Goal: Task Accomplishment & Management: Use online tool/utility

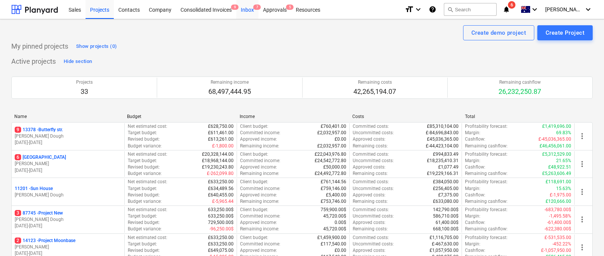
click at [247, 6] on div "Inbox 7" at bounding box center [247, 9] width 22 height 19
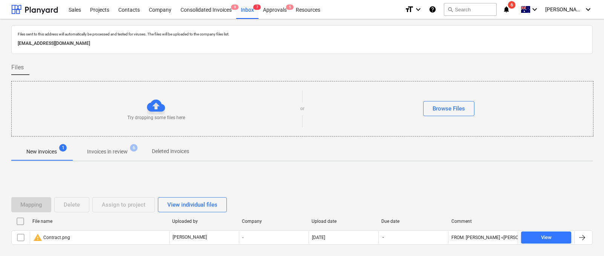
click at [119, 42] on p "[EMAIL_ADDRESS][DOMAIN_NAME]" at bounding box center [302, 44] width 569 height 8
click at [159, 72] on div "Files" at bounding box center [301, 67] width 581 height 15
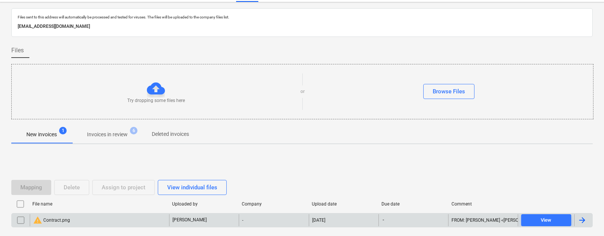
scroll to position [38, 0]
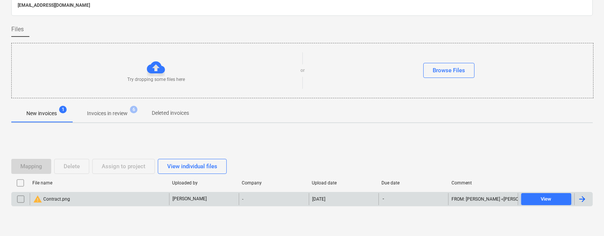
click at [50, 198] on div "warning Contract.png" at bounding box center [51, 199] width 37 height 9
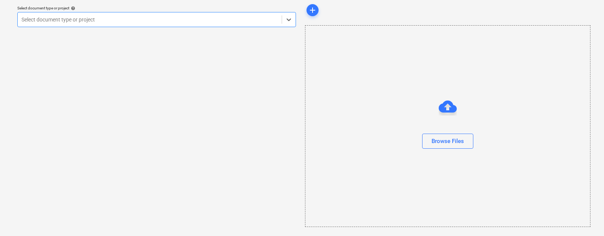
scroll to position [25, 0]
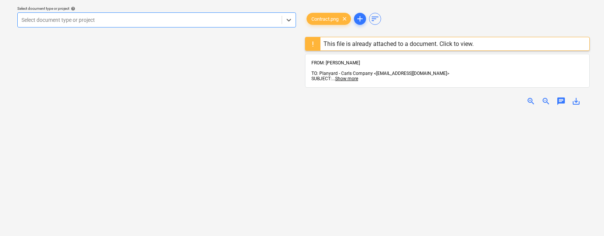
click at [105, 25] on div "Select document type or project" at bounding box center [150, 20] width 264 height 11
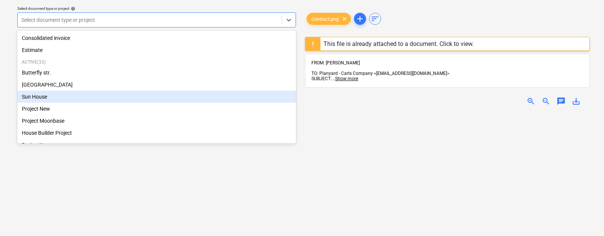
click at [78, 98] on div "Sun House" at bounding box center [156, 97] width 279 height 12
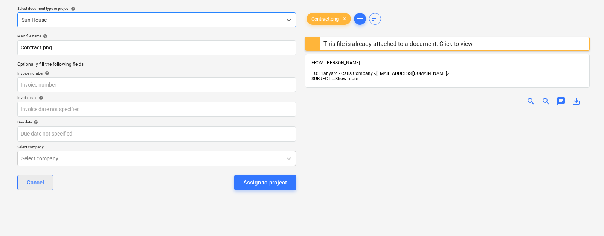
click at [37, 182] on div "Cancel" at bounding box center [35, 183] width 17 height 10
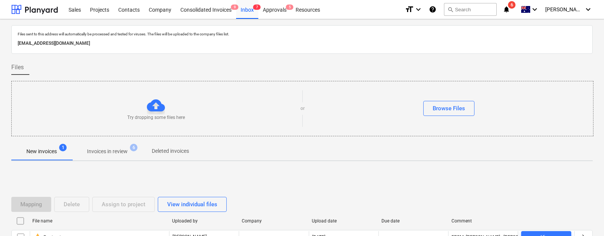
click at [437, 8] on icon "help" at bounding box center [433, 9] width 8 height 9
